Goal: Information Seeking & Learning: Learn about a topic

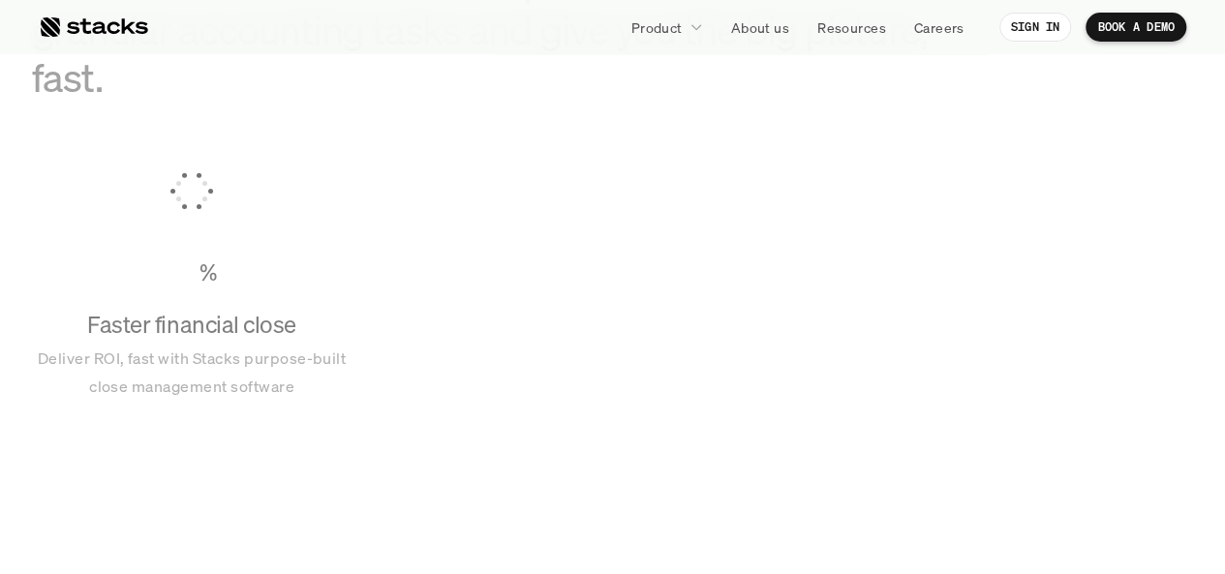
scroll to position [1430, 0]
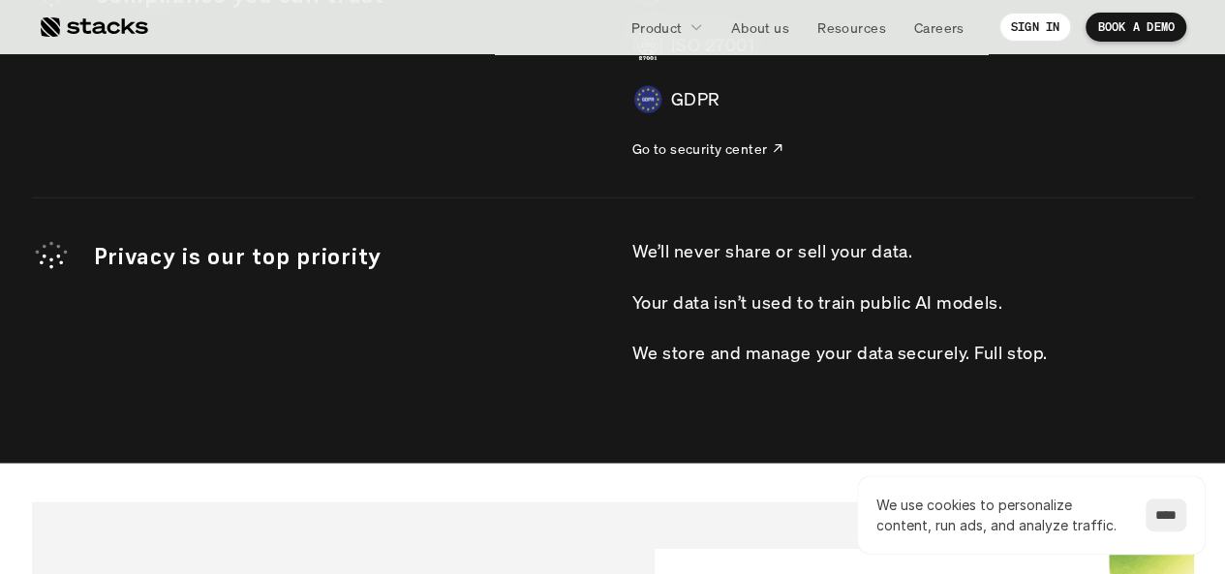
scroll to position [5931, 0]
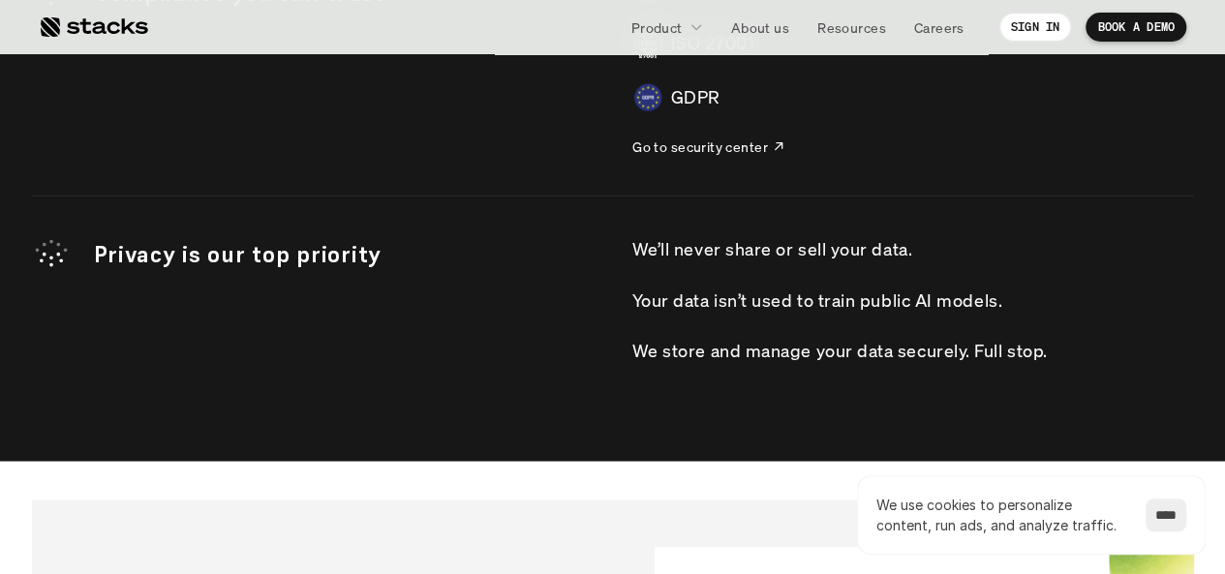
click at [710, 152] on p "Go to security center" at bounding box center [701, 147] width 136 height 20
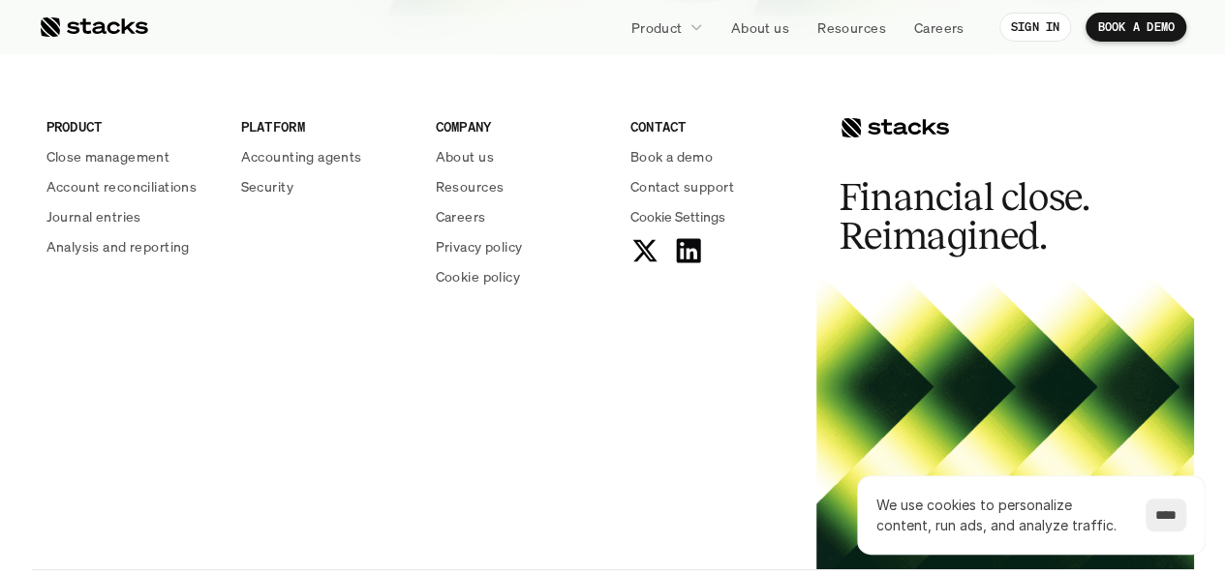
scroll to position [7159, 0]
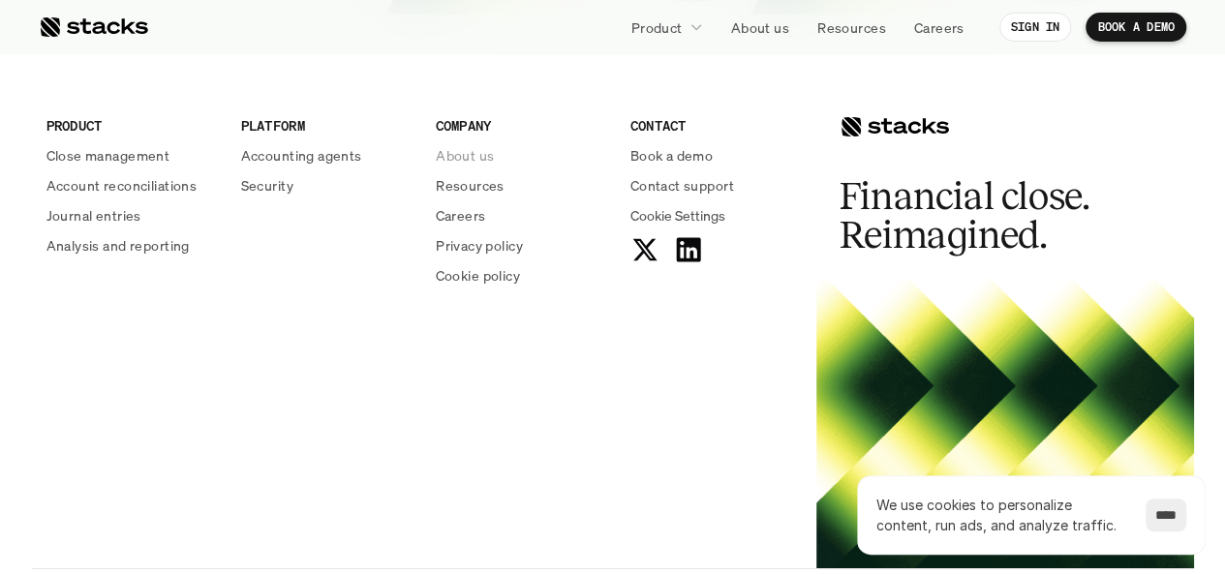
click at [469, 154] on p "About us" at bounding box center [465, 155] width 58 height 20
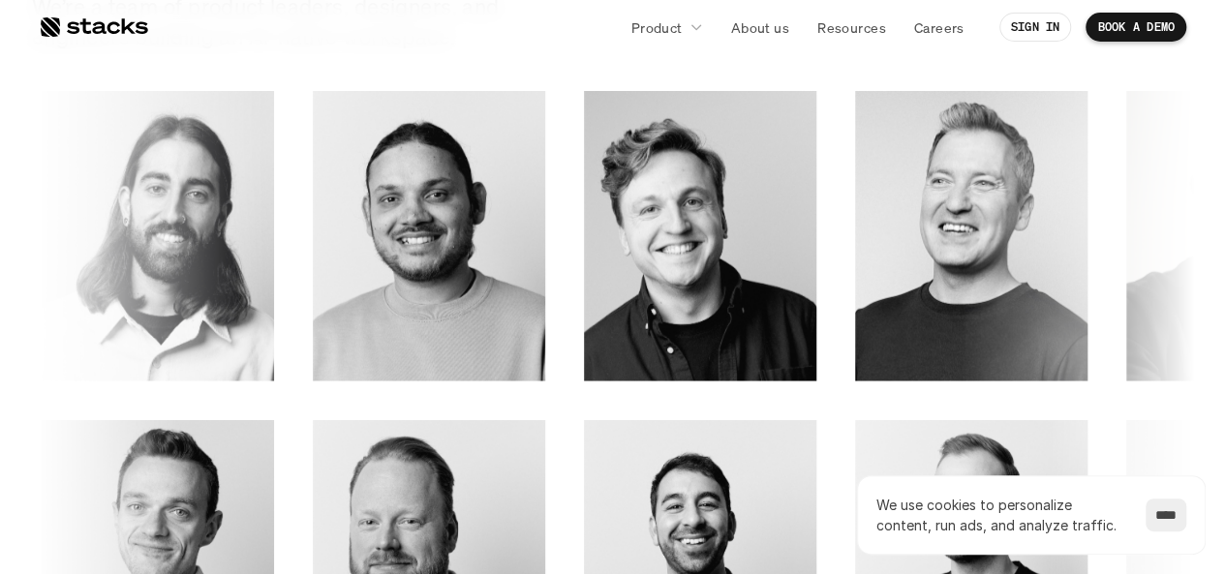
scroll to position [2885, 0]
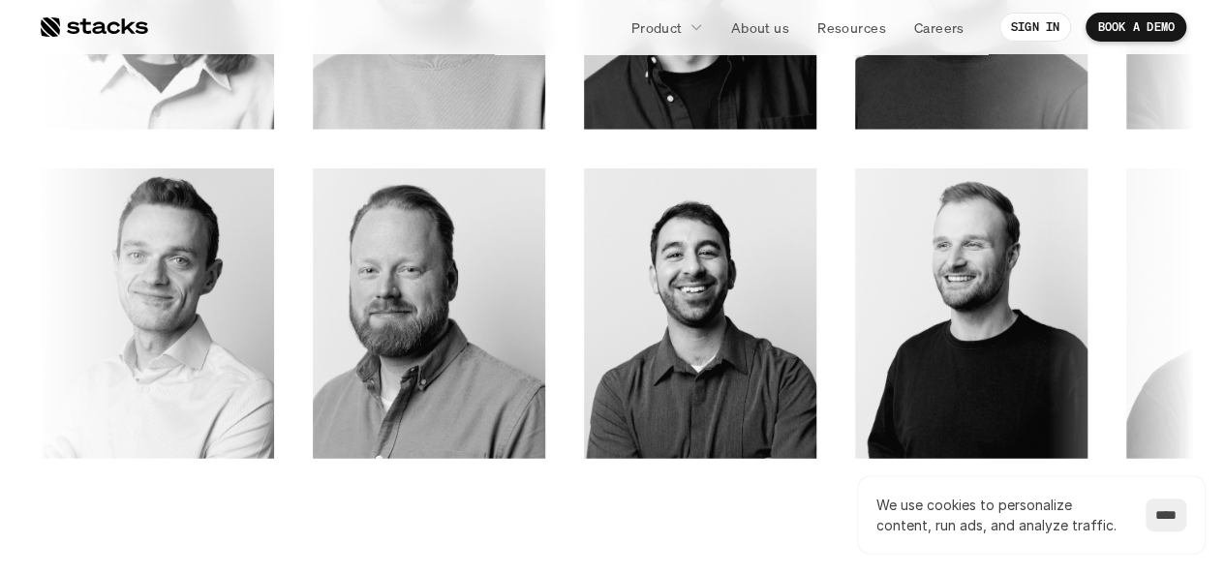
click at [491, 529] on section "OUR TEAM The Stacks team We’re a team of product leaders, designers, and engine…" at bounding box center [612, 38] width 1225 height 1035
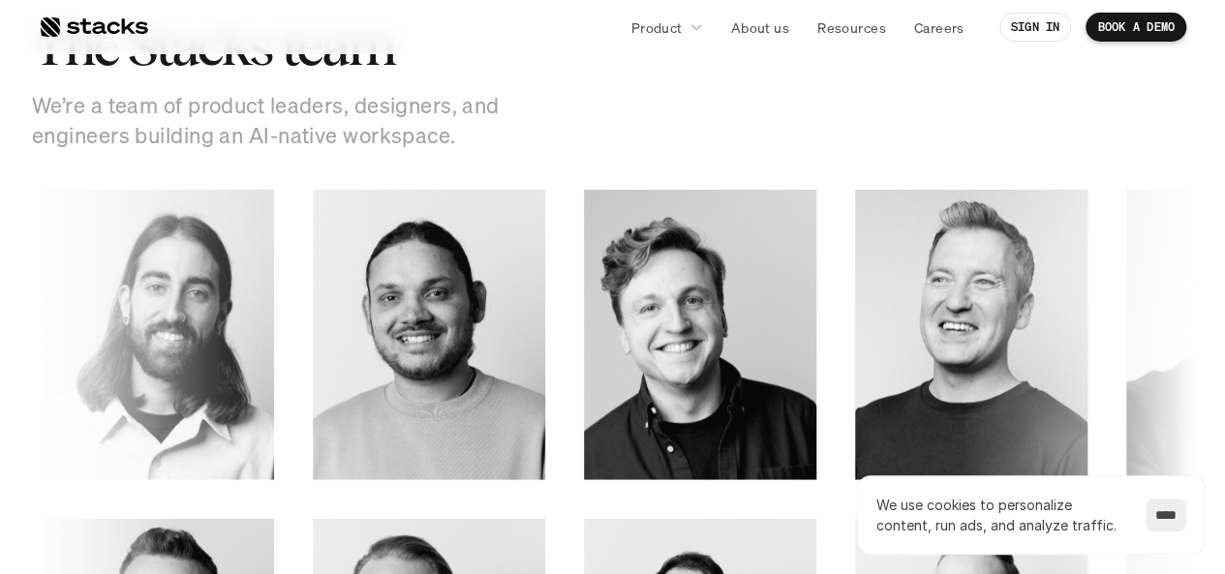
scroll to position [2519, 0]
